Goal: Task Accomplishment & Management: Manage account settings

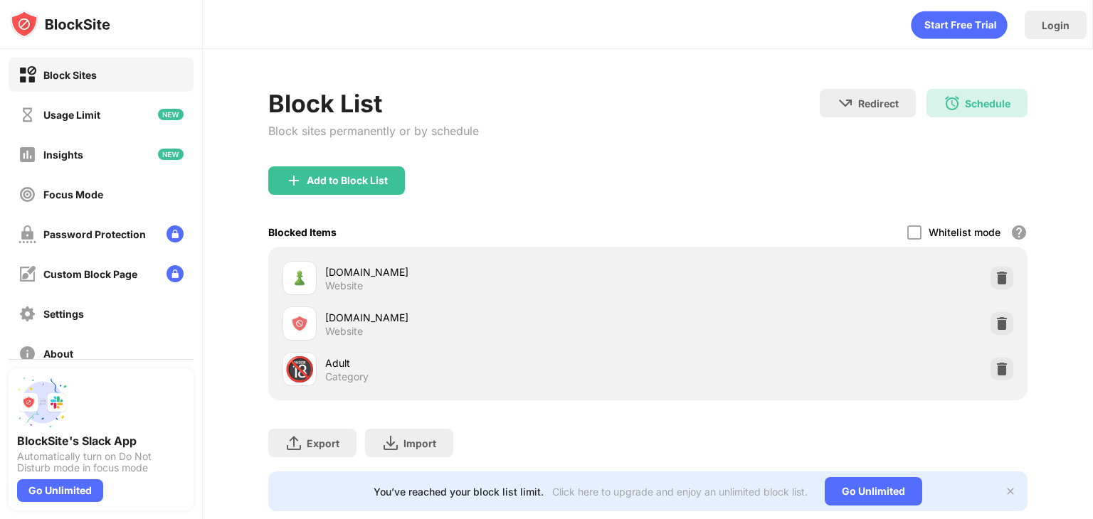
click at [1004, 490] on img at bounding box center [1009, 491] width 11 height 11
